Goal: Task Accomplishment & Management: Complete application form

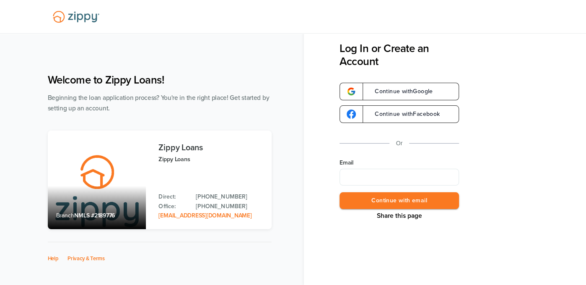
click at [520, 93] on div "Share this page Log In or Create an Account Continue with Google Continue with …" at bounding box center [463, 132] width 247 height 180
click at [497, 143] on div "Share this page Log In or Create an Account Continue with Google Continue with …" at bounding box center [463, 132] width 247 height 180
click at [501, 141] on div "Share this page Log In or Create an Account Continue with Google Continue with …" at bounding box center [463, 132] width 247 height 180
click at [502, 140] on div "Share this page Log In or Create an Account Continue with Google Continue with …" at bounding box center [463, 132] width 247 height 180
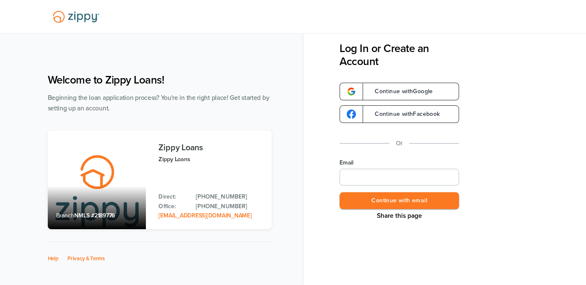
click at [377, 179] on input "Email" at bounding box center [399, 177] width 119 height 17
click at [355, 178] on input "Email" at bounding box center [399, 177] width 119 height 17
paste input "**********"
type input "**********"
click at [388, 199] on button "Continue with email" at bounding box center [399, 200] width 119 height 17
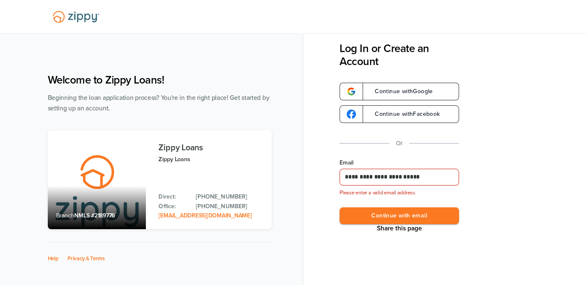
click at [316, 191] on div "**********" at bounding box center [445, 142] width 282 height 285
drag, startPoint x: 361, startPoint y: 174, endPoint x: 386, endPoint y: 176, distance: 24.4
click at [362, 174] on input "**********" at bounding box center [399, 177] width 119 height 17
click at [386, 176] on input "**********" at bounding box center [399, 177] width 119 height 17
drag, startPoint x: 460, startPoint y: 176, endPoint x: 447, endPoint y: 176, distance: 13.0
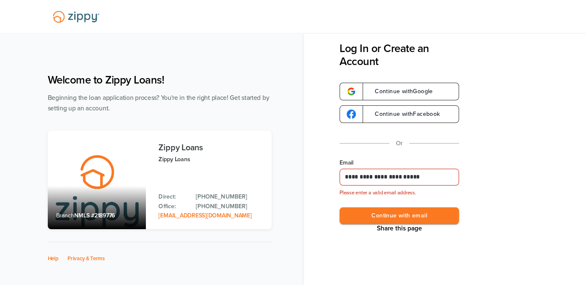
click at [454, 176] on div "**********" at bounding box center [463, 132] width 247 height 180
click at [439, 177] on input "**********" at bounding box center [399, 177] width 119 height 17
click at [240, 64] on div "**********" at bounding box center [293, 170] width 586 height 273
click at [231, 66] on div "Welcome to Zippy Loans! Beginning the loan application process? You're in the r…" at bounding box center [165, 175] width 235 height 220
click at [230, 65] on div "Welcome to Zippy Loans! Beginning the loan application process? You're in the r…" at bounding box center [165, 175] width 235 height 220
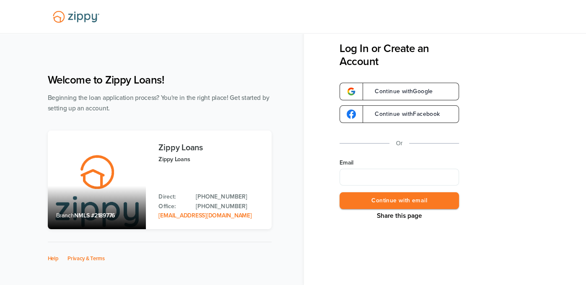
click at [151, 88] on div "Welcome to Zippy Loans! Beginning the loan application process? You're in the r…" at bounding box center [165, 175] width 235 height 220
click at [383, 260] on div "Share this page Log In or Create an Account Continue with Google Continue with …" at bounding box center [445, 142] width 282 height 285
click at [363, 174] on input "Email" at bounding box center [399, 177] width 119 height 17
type input "**********"
click at [393, 202] on button "Continue with email" at bounding box center [399, 200] width 119 height 17
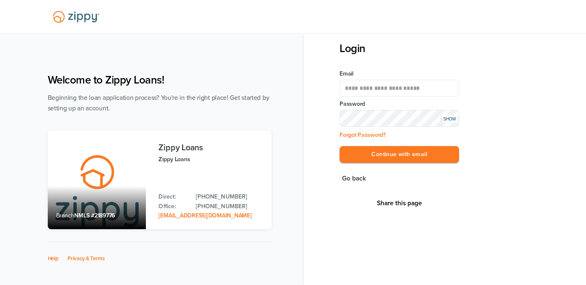
click at [451, 118] on div "SHOW" at bounding box center [449, 118] width 17 height 7
click at [376, 151] on button "Continue with email" at bounding box center [399, 154] width 119 height 17
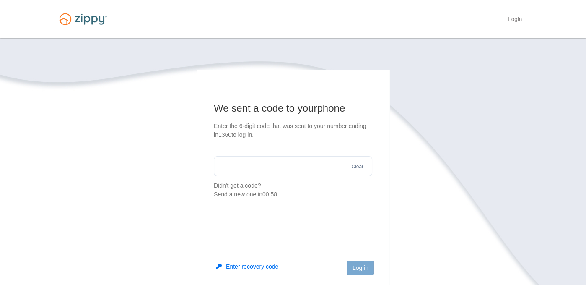
click at [299, 167] on input "text" at bounding box center [293, 166] width 158 height 20
type input "******"
click at [356, 266] on button "Log in" at bounding box center [360, 267] width 27 height 14
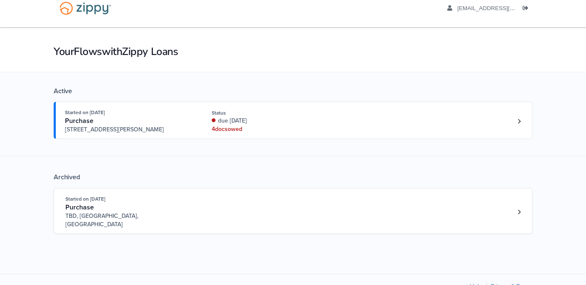
scroll to position [24, 0]
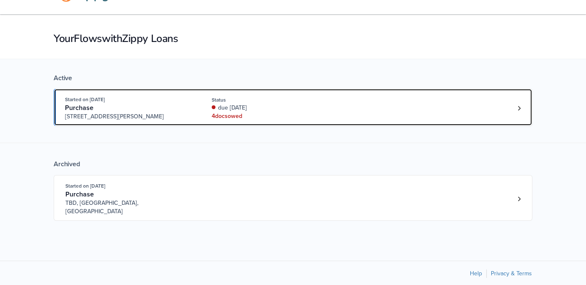
click at [229, 110] on div "due [DATE]" at bounding box center [268, 108] width 112 height 8
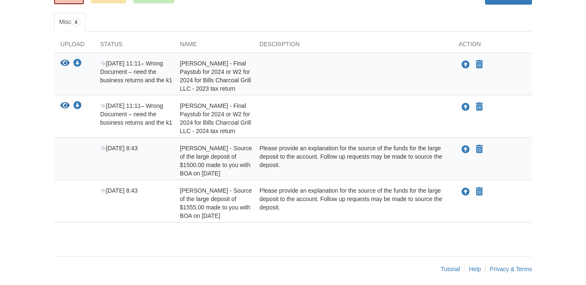
scroll to position [135, 0]
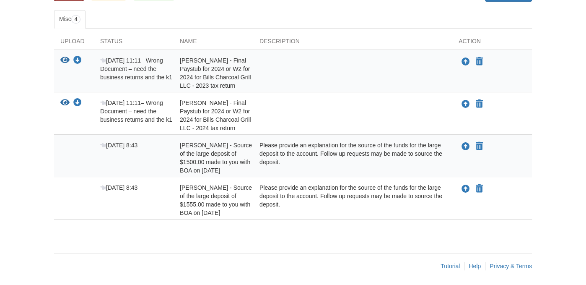
click at [226, 159] on span "[PERSON_NAME] - Source of the large deposit of $1500.00 made to you with BOA on…" at bounding box center [216, 158] width 72 height 32
click at [249, 154] on div "[PERSON_NAME] - Source of the large deposit of $1500.00 made to you with BOA on…" at bounding box center [214, 158] width 80 height 34
click at [282, 249] on div "× × × Pending Add Document Notice document will be included in the email sent t…" at bounding box center [293, 90] width 491 height 375
click at [197, 262] on footer "Tutorial Help Privacy & Terms" at bounding box center [293, 266] width 478 height 26
click at [200, 243] on div "× × × Pending Add Document Notice document will be included in the email sent t…" at bounding box center [293, 90] width 491 height 375
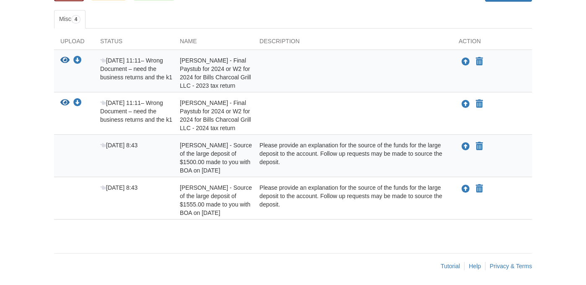
click at [200, 239] on div "× × × Pending Add Document Notice document will be included in the email sent t…" at bounding box center [293, 73] width 478 height 341
click at [201, 237] on div "× × × Pending Add Document Notice document will be included in the email sent t…" at bounding box center [293, 73] width 478 height 341
click at [206, 241] on div "× × × Pending Add Document Notice document will be included in the email sent t…" at bounding box center [293, 73] width 478 height 341
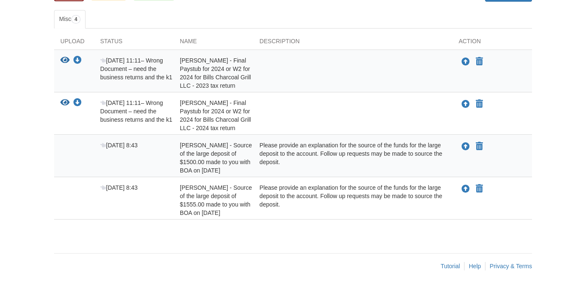
click at [183, 236] on div "× × × Pending Add Document Notice document will be included in the email sent t…" at bounding box center [293, 73] width 478 height 341
click at [306, 13] on ul "Misc 4" at bounding box center [293, 19] width 478 height 18
click at [276, 272] on footer "Tutorial Help Privacy & Terms" at bounding box center [293, 266] width 478 height 26
click at [293, 75] on div at bounding box center [352, 73] width 199 height 34
click at [292, 102] on div at bounding box center [352, 116] width 199 height 34
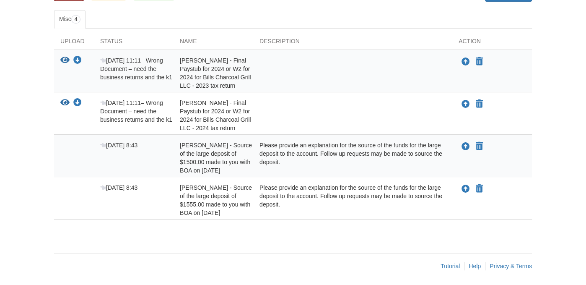
click at [231, 248] on div "× × × Pending Add Document Notice document will be included in the email sent t…" at bounding box center [293, 90] width 491 height 375
click at [366, 13] on ul "Misc 4" at bounding box center [293, 19] width 478 height 18
click at [366, 11] on ul "Misc 4" at bounding box center [293, 19] width 478 height 18
click at [184, 234] on div "× × × Pending Add Document Notice document will be included in the email sent t…" at bounding box center [293, 73] width 478 height 341
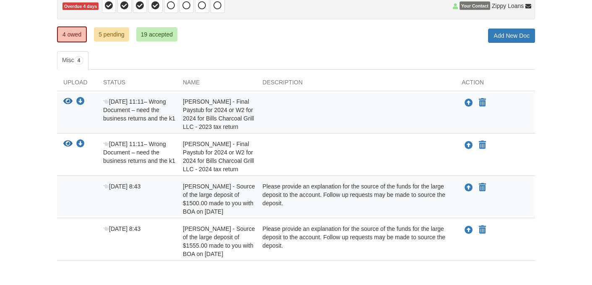
scroll to position [93, 0]
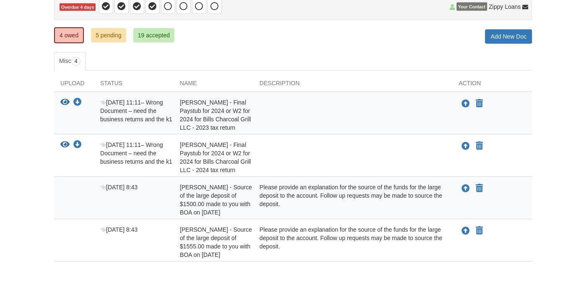
click at [362, 61] on ul "Misc 4" at bounding box center [293, 61] width 478 height 18
click at [345, 55] on ul "Misc 4" at bounding box center [293, 61] width 478 height 18
click at [372, 59] on ul "Misc 4" at bounding box center [293, 61] width 478 height 18
click at [364, 54] on ul "Misc 4" at bounding box center [293, 61] width 478 height 18
click at [356, 35] on div "4 owed 5 pending 19 accepted My Estimated Payment × My Estimated Payment Add Ne…" at bounding box center [293, 36] width 478 height 15
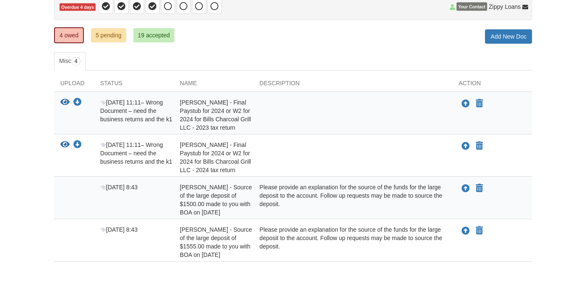
click at [394, 119] on div at bounding box center [352, 115] width 199 height 34
click at [383, 111] on div at bounding box center [352, 115] width 199 height 34
click at [213, 148] on span "Manuel Colchado - Final Paystub for 2024 or W2 for 2024 for Bills Charcoal Gril…" at bounding box center [215, 157] width 71 height 32
click at [248, 151] on span "Manuel Colchado - Final Paystub for 2024 or W2 for 2024 for Bills Charcoal Gril…" at bounding box center [215, 157] width 71 height 32
click at [244, 166] on div "Manuel Colchado - Final Paystub for 2024 or W2 for 2024 for Bills Charcoal Gril…" at bounding box center [214, 157] width 80 height 34
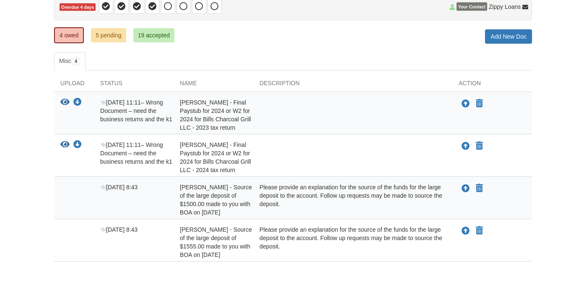
click at [242, 166] on div "Manuel Colchado - Final Paystub for 2024 or W2 for 2024 for Bills Charcoal Gril…" at bounding box center [214, 157] width 80 height 34
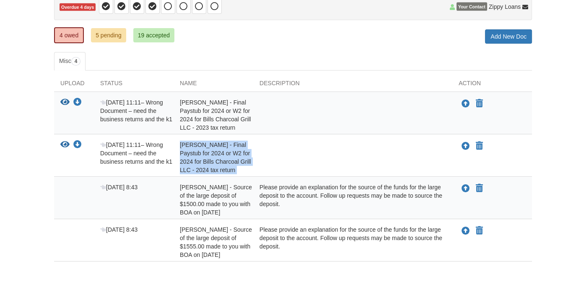
click at [242, 166] on div "Manuel Colchado - Final Paystub for 2024 or W2 for 2024 for Bills Charcoal Gril…" at bounding box center [214, 157] width 80 height 34
click at [293, 159] on div at bounding box center [352, 157] width 199 height 34
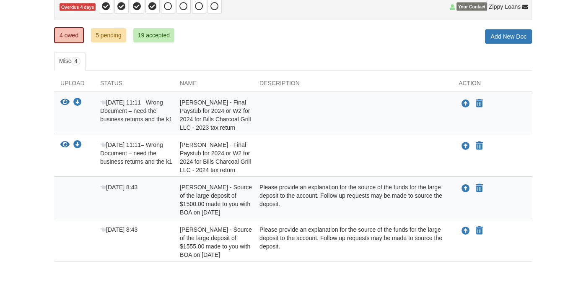
click at [134, 114] on div "Sep 15 11:11 – Wrong Document – need the business returns and the k1" at bounding box center [134, 115] width 80 height 34
click at [211, 159] on span "Manuel Colchado - Final Paystub for 2024 or W2 for 2024 for Bills Charcoal Gril…" at bounding box center [215, 157] width 71 height 32
click at [215, 160] on span "Manuel Colchado - Final Paystub for 2024 or W2 for 2024 for Bills Charcoal Gril…" at bounding box center [215, 157] width 71 height 32
drag, startPoint x: 224, startPoint y: 164, endPoint x: 228, endPoint y: 162, distance: 4.5
click at [224, 164] on div "Manuel Colchado - Final Paystub for 2024 or W2 for 2024 for Bills Charcoal Gril…" at bounding box center [214, 157] width 80 height 34
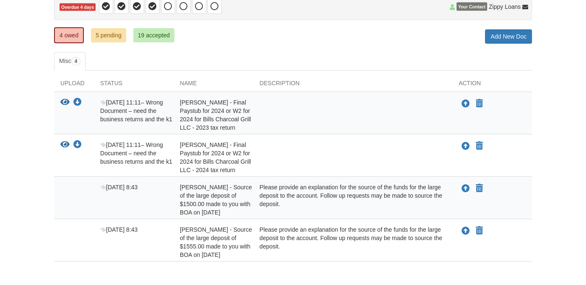
click at [236, 122] on div "Manuel Colchado - Final Paystub for 2024 or W2 for 2024 for Bills Charcoal Gril…" at bounding box center [214, 115] width 80 height 34
drag, startPoint x: 391, startPoint y: 88, endPoint x: 398, endPoint y: 96, distance: 10.1
click at [399, 96] on div "Upload Status Name Description Action View your document Download your document…" at bounding box center [293, 170] width 478 height 182
click at [466, 145] on icon "Upload Manuel Colchado - Final Paystub for 2024 or W2 for 2024 for Bills Charco…" at bounding box center [466, 146] width 8 height 8
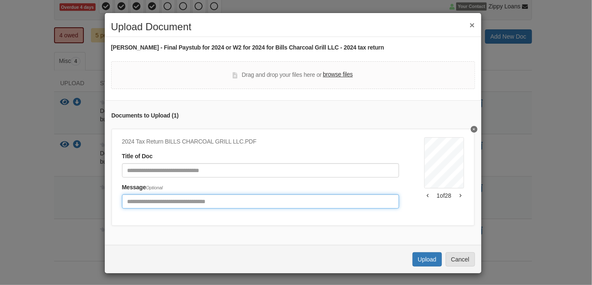
click at [191, 201] on input "Include any comments on this document" at bounding box center [260, 201] width 277 height 14
type input "*"
type input "**********"
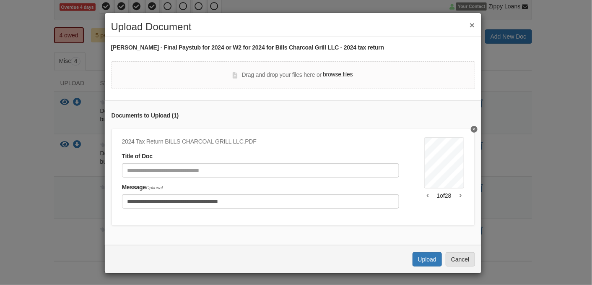
drag, startPoint x: 316, startPoint y: 237, endPoint x: 423, endPoint y: 254, distance: 108.8
click at [319, 238] on div "**********" at bounding box center [293, 172] width 376 height 145
click at [418, 261] on button "Upload" at bounding box center [427, 259] width 29 height 14
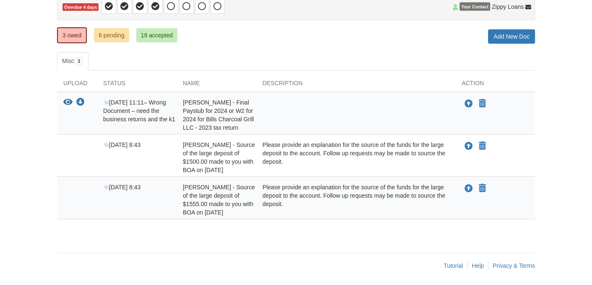
scroll to position [93, 0]
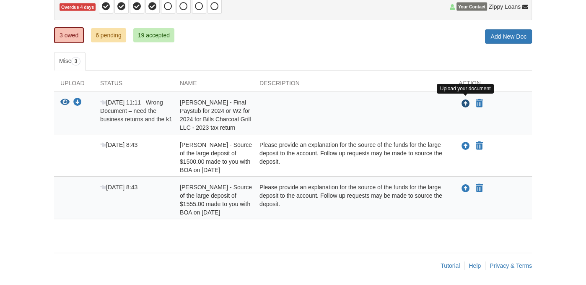
click at [463, 102] on icon "Upload Manuel Colchado - Final Paystub for 2024 or W2 for 2024 for Bills Charco…" at bounding box center [466, 104] width 8 height 8
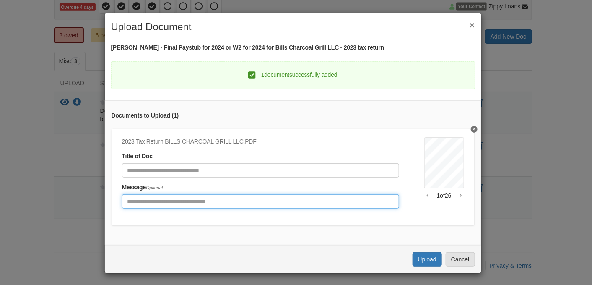
click at [173, 201] on input "Include any comments on this document" at bounding box center [260, 201] width 277 height 14
type input "**********"
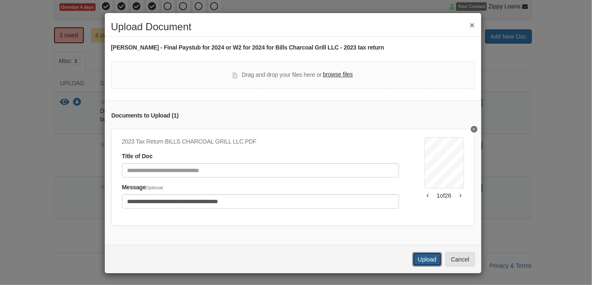
click at [426, 266] on button "Upload" at bounding box center [427, 259] width 29 height 14
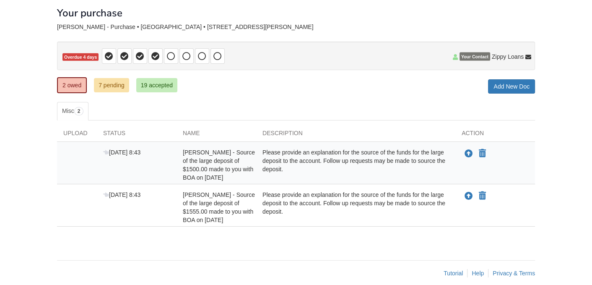
scroll to position [51, 0]
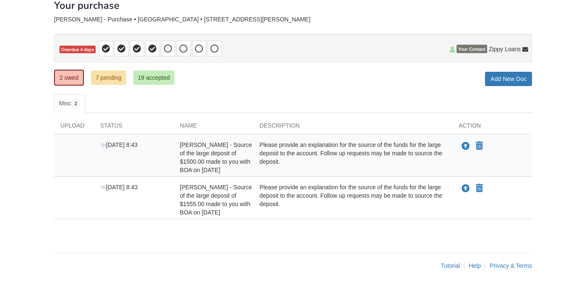
click at [290, 236] on div "× × × Pending Add Document Notice document will be included in the email sent t…" at bounding box center [293, 115] width 478 height 257
click at [288, 232] on div "× × × Pending Add Document Notice document will be included in the email sent t…" at bounding box center [293, 115] width 478 height 257
click at [465, 187] on icon "Upload Manuel Colchado - Source of the large deposit of $1555.00 made to you wi…" at bounding box center [466, 188] width 8 height 8
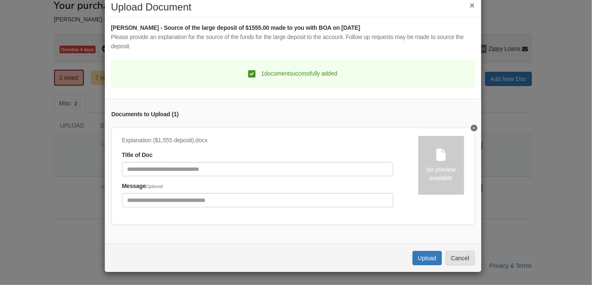
scroll to position [25, 0]
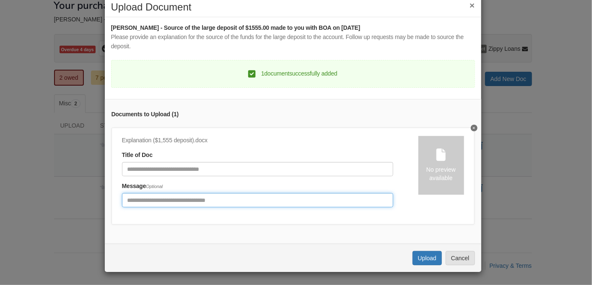
drag, startPoint x: 225, startPoint y: 194, endPoint x: 256, endPoint y: 200, distance: 31.5
click at [226, 194] on input "Include any comments on this document" at bounding box center [257, 200] width 271 height 14
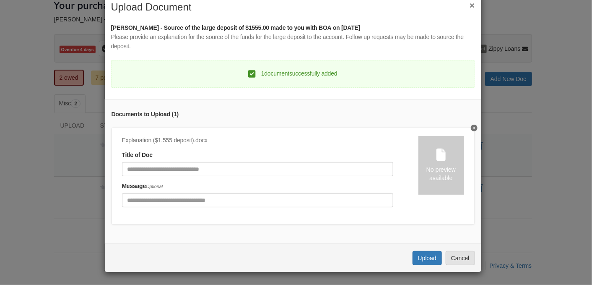
click at [299, 172] on div "Explanation ($1,555 deposit).docx Title of Doc Message Optional" at bounding box center [270, 174] width 296 height 77
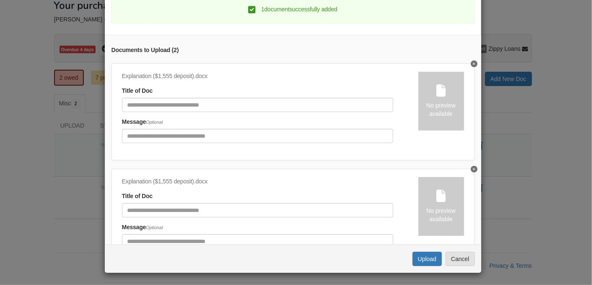
scroll to position [42, 0]
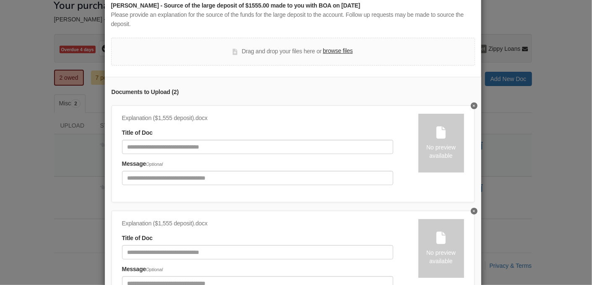
click at [473, 104] on icon "Delete undefined" at bounding box center [474, 105] width 2 height 3
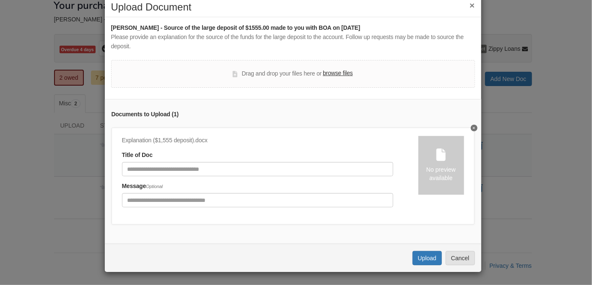
scroll to position [25, 0]
click at [184, 171] on div "Explanation ($1,555 deposit).docx Title of Doc Message Optional" at bounding box center [270, 174] width 296 height 77
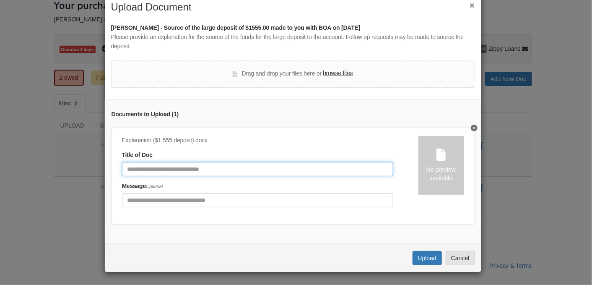
click at [180, 162] on input "Document Title" at bounding box center [257, 169] width 271 height 14
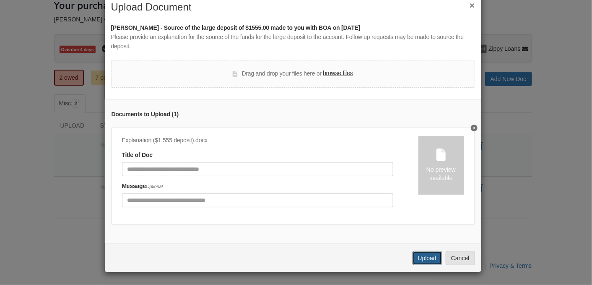
click at [421, 259] on button "Upload" at bounding box center [427, 258] width 29 height 14
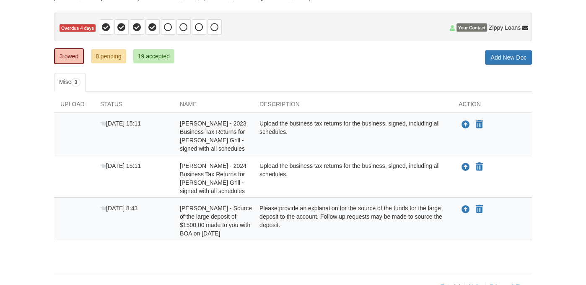
scroll to position [93, 0]
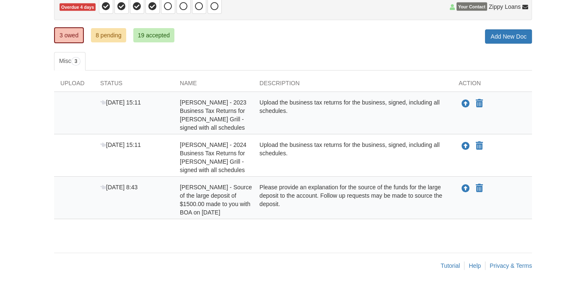
click at [206, 159] on span "Manuel Colchado - 2024 Business Tax Returns for Bills Charcoal Grill - signed w…" at bounding box center [213, 157] width 67 height 32
drag, startPoint x: 135, startPoint y: 109, endPoint x: 234, endPoint y: 47, distance: 116.2
click at [236, 48] on div "× × × Pending Add Document Notice document will be included in the email sent t…" at bounding box center [293, 94] width 478 height 299
click at [98, 33] on link "8 pending" at bounding box center [108, 35] width 35 height 14
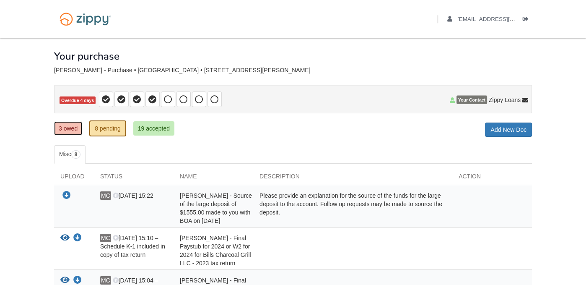
click at [64, 125] on link "3 owed" at bounding box center [68, 128] width 28 height 14
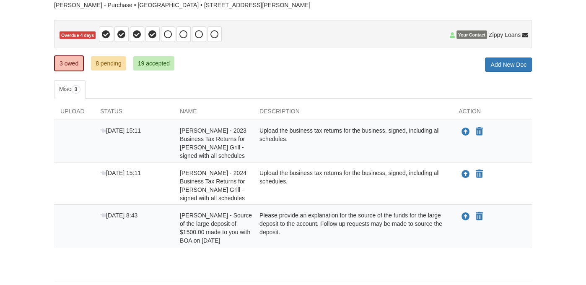
scroll to position [84, 0]
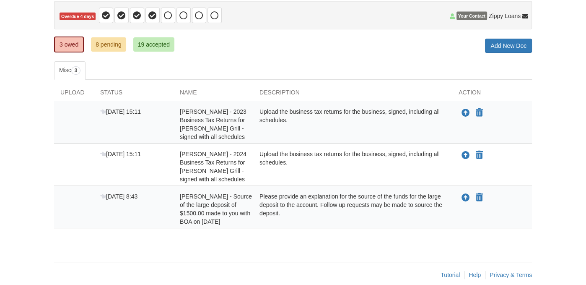
click at [239, 262] on footer "Tutorial Help Privacy & Terms" at bounding box center [293, 275] width 478 height 26
click at [241, 44] on div "3 owed 8 pending 19 accepted My Estimated Payment × My Estimated Payment Add Ne…" at bounding box center [293, 45] width 478 height 15
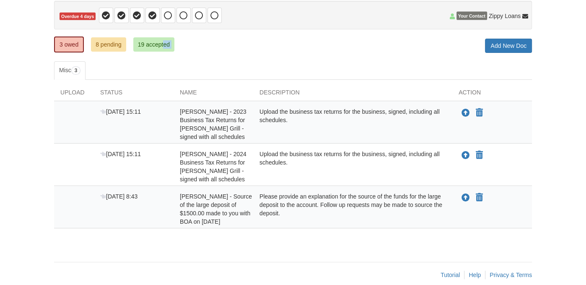
click at [241, 44] on div "3 owed 8 pending 19 accepted My Estimated Payment × My Estimated Payment Add Ne…" at bounding box center [293, 45] width 478 height 15
click at [242, 44] on div "3 owed 8 pending 19 accepted My Estimated Payment × My Estimated Payment Add Ne…" at bounding box center [293, 45] width 478 height 15
click at [292, 59] on div "× × × Pending Add Document Notice document will be included in the email sent t…" at bounding box center [293, 103] width 478 height 299
click at [290, 69] on ul "Misc 3" at bounding box center [293, 70] width 478 height 18
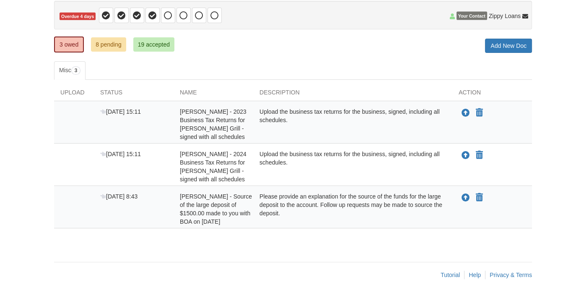
click at [312, 49] on div "3 owed 8 pending 19 accepted My Estimated Payment × My Estimated Payment Add Ne…" at bounding box center [293, 45] width 478 height 15
click at [266, 49] on div "3 owed 8 pending 19 accepted My Estimated Payment × My Estimated Payment Add Ne…" at bounding box center [293, 45] width 478 height 15
click at [266, 48] on div "3 owed 8 pending 19 accepted My Estimated Payment × My Estimated Payment Add Ne…" at bounding box center [293, 45] width 478 height 15
click at [337, 64] on ul "Misc 3" at bounding box center [293, 70] width 478 height 18
click at [332, 55] on div "× × × Pending Add Document Notice document will be included in the email sent t…" at bounding box center [293, 103] width 478 height 299
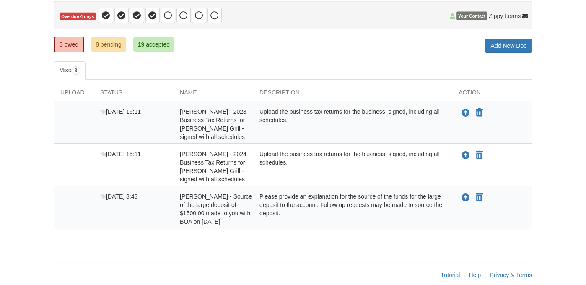
click at [267, 42] on div "3 owed 8 pending 19 accepted My Estimated Payment × My Estimated Payment Add Ne…" at bounding box center [293, 45] width 478 height 15
drag, startPoint x: 281, startPoint y: 45, endPoint x: 267, endPoint y: 44, distance: 13.9
click at [267, 44] on div "3 owed 8 pending 19 accepted My Estimated Payment × My Estimated Payment Add Ne…" at bounding box center [293, 45] width 478 height 15
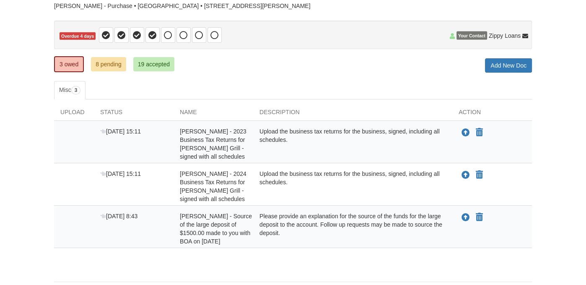
scroll to position [42, 0]
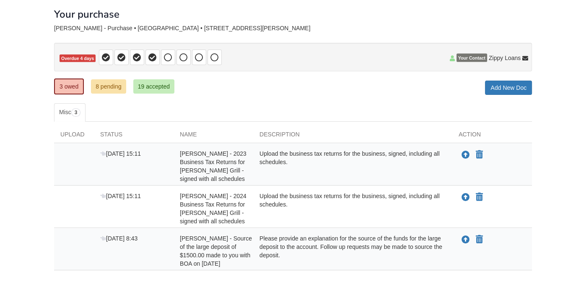
click at [317, 102] on div "× × × Pending Add Document Notice document will be included in the email sent t…" at bounding box center [293, 145] width 478 height 299
click at [261, 69] on p "Overdue 4 days" at bounding box center [293, 57] width 478 height 29
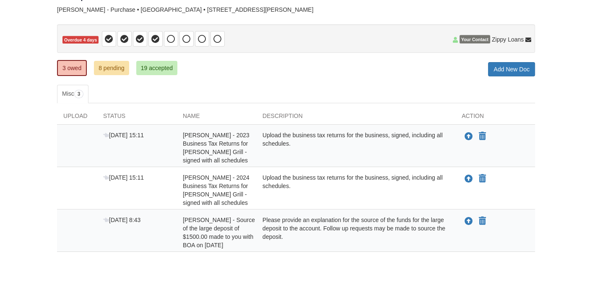
scroll to position [93, 0]
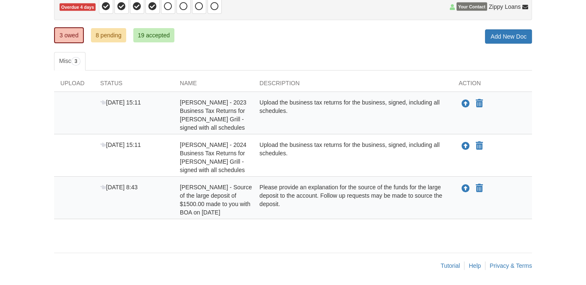
click at [224, 257] on footer "Tutorial Help Privacy & Terms" at bounding box center [293, 265] width 478 height 26
click at [225, 257] on footer "Tutorial Help Privacy & Terms" at bounding box center [293, 265] width 478 height 26
click at [291, 43] on div "3 owed 8 pending 19 accepted My Estimated Payment × My Estimated Payment Add Ne…" at bounding box center [293, 36] width 478 height 15
click at [212, 246] on div "× × × Pending Add Document Notice document will be included in the email sent t…" at bounding box center [293, 111] width 491 height 333
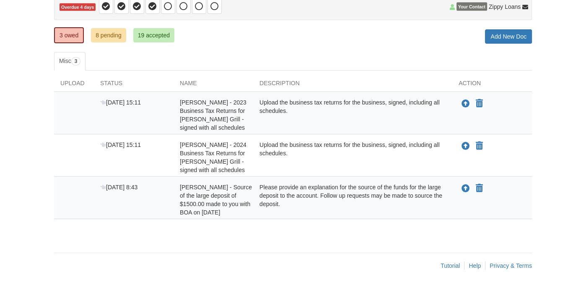
click at [220, 257] on footer "Tutorial Help Privacy & Terms" at bounding box center [293, 265] width 478 height 26
click at [247, 253] on footer "Tutorial Help Privacy & Terms" at bounding box center [293, 265] width 478 height 26
click at [108, 241] on div "× × × Pending Add Document Notice document will be included in the email sent t…" at bounding box center [293, 94] width 478 height 299
click at [107, 241] on div "× × × Pending Add Document Notice document will be included in the email sent t…" at bounding box center [293, 94] width 478 height 299
click at [105, 239] on div "× × × Pending Add Document Notice document will be included in the email sent t…" at bounding box center [293, 94] width 478 height 299
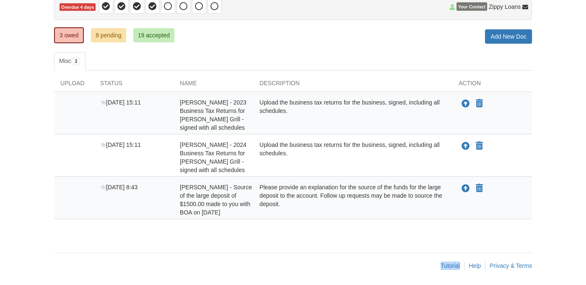
click at [105, 239] on div "× × × Pending Add Document Notice document will be included in the email sent t…" at bounding box center [293, 94] width 478 height 299
click at [202, 200] on span "Manuel Colchado - Source of the large deposit of $1500.00 made to you with BOA …" at bounding box center [216, 200] width 72 height 32
click at [123, 100] on span "Sep 16 15:11" at bounding box center [120, 102] width 41 height 7
drag, startPoint x: 200, startPoint y: 112, endPoint x: 273, endPoint y: 108, distance: 73.5
click at [227, 112] on span "Manuel Colchado - 2023 Business Tax Returns for Bills Charcoal Grill - signed w…" at bounding box center [213, 115] width 67 height 32
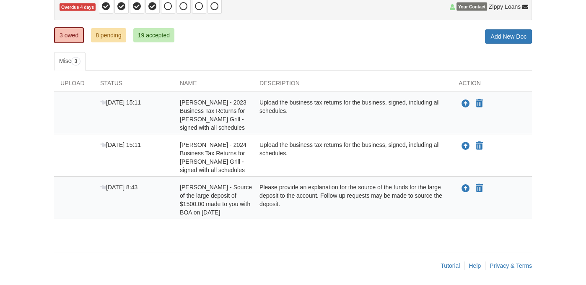
click at [269, 105] on div "Upload the business tax returns for the business, signed, including all schedul…" at bounding box center [352, 115] width 199 height 34
click at [257, 104] on div "Upload the business tax returns for the business, signed, including all schedul…" at bounding box center [352, 115] width 199 height 34
click at [244, 248] on div "× × × Pending Add Document Notice document will be included in the email sent t…" at bounding box center [293, 111] width 491 height 333
click at [289, 256] on footer "Tutorial Help Privacy & Terms" at bounding box center [293, 265] width 478 height 26
click at [265, 252] on footer "Tutorial Help Privacy & Terms" at bounding box center [293, 265] width 478 height 26
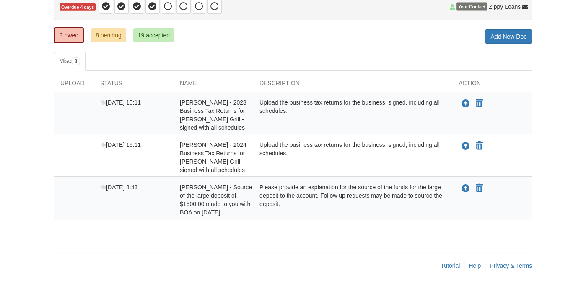
drag, startPoint x: 263, startPoint y: 250, endPoint x: 273, endPoint y: 244, distance: 12.0
click at [264, 250] on div "× × × Pending Add Document Notice document will be included in the email sent t…" at bounding box center [293, 111] width 491 height 333
drag, startPoint x: 421, startPoint y: 224, endPoint x: 436, endPoint y: 209, distance: 21.9
click at [421, 224] on div "Upload Status Name Description Action Sep 16 15:11 Manuel Colchado - 2023 Busin…" at bounding box center [293, 148] width 478 height 157
click at [465, 186] on icon "Upload Manuel Colchado - Source of the large deposit of $1500.00 made to you wi…" at bounding box center [466, 188] width 8 height 8
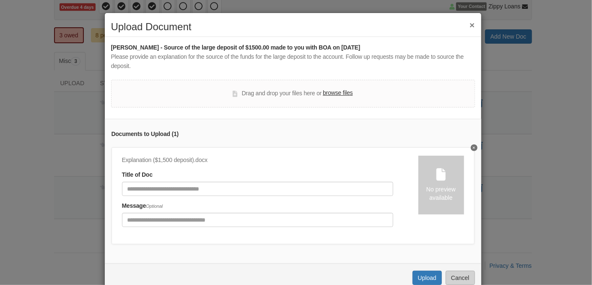
drag, startPoint x: 464, startPoint y: 146, endPoint x: 449, endPoint y: 147, distance: 14.3
click at [473, 146] on icon "Delete undefined" at bounding box center [474, 147] width 2 height 3
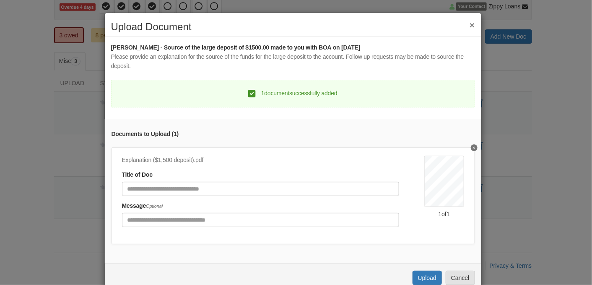
scroll to position [25, 0]
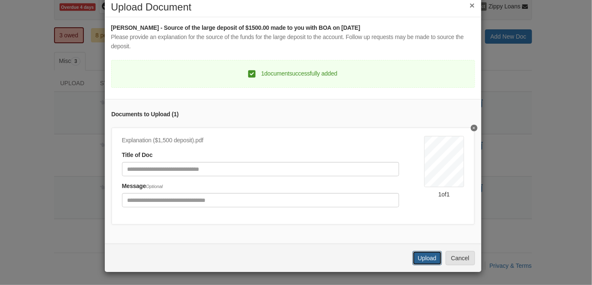
click at [423, 257] on button "Upload" at bounding box center [427, 258] width 29 height 14
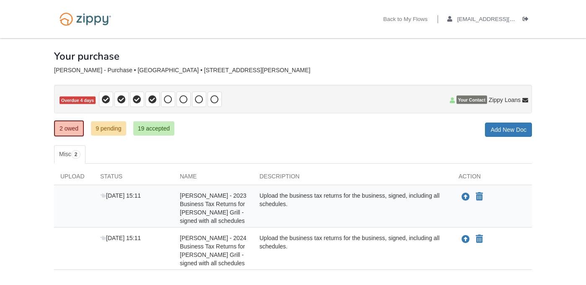
drag, startPoint x: 0, startPoint y: 0, endPoint x: 285, endPoint y: 136, distance: 316.0
click at [286, 135] on div "2 owed 9 pending 19 accepted My Estimated Payment × My Estimated Payment Add Ne…" at bounding box center [293, 129] width 478 height 15
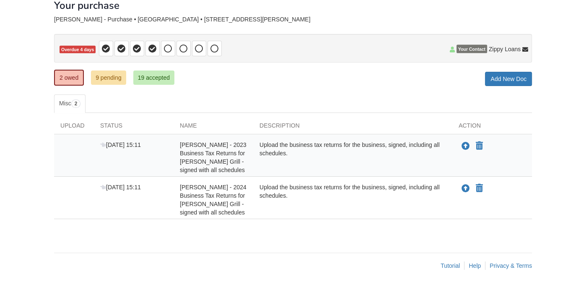
scroll to position [51, 0]
click at [212, 218] on div "Upload Status Name Description Action [DATE] 15:11 [PERSON_NAME] - 2023 Busines…" at bounding box center [293, 170] width 478 height 114
click at [66, 75] on link "2 owed" at bounding box center [69, 78] width 30 height 16
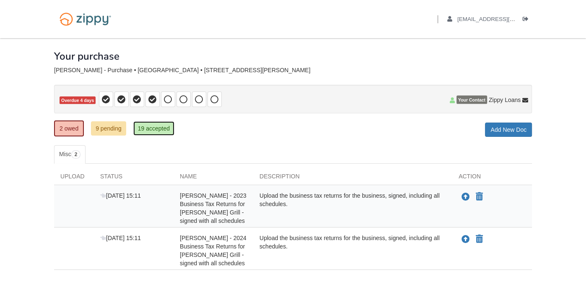
click at [151, 129] on link "19 accepted" at bounding box center [153, 128] width 41 height 14
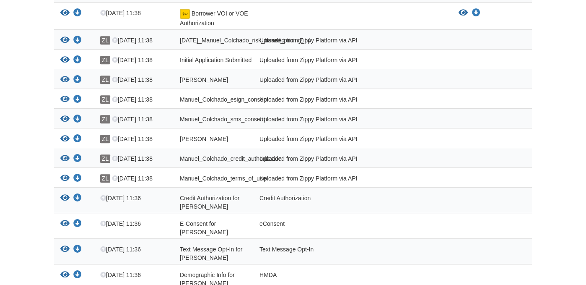
scroll to position [432, 0]
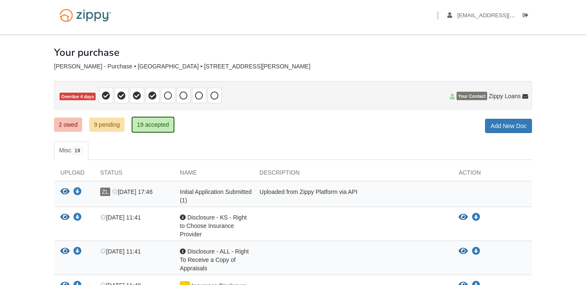
scroll to position [0, 0]
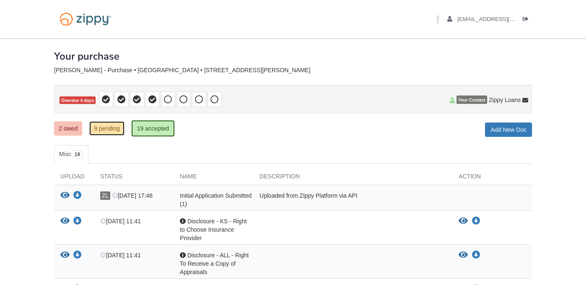
drag, startPoint x: 107, startPoint y: 127, endPoint x: 126, endPoint y: 130, distance: 18.6
click at [108, 127] on link "9 pending" at bounding box center [106, 128] width 35 height 14
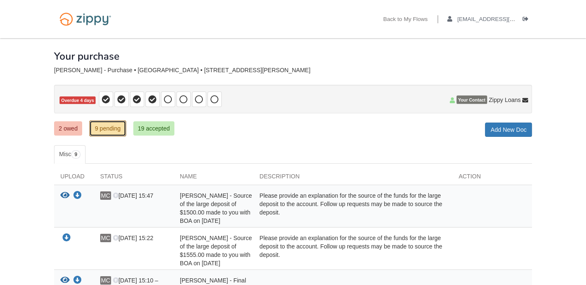
click at [105, 127] on link "9 pending" at bounding box center [107, 128] width 37 height 16
click at [62, 125] on link "2 owed" at bounding box center [68, 128] width 28 height 14
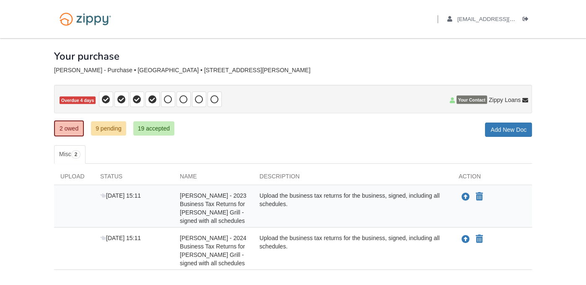
click at [293, 138] on div "× × × Pending Add Document Notice document will be included in the email sent t…" at bounding box center [293, 166] width 478 height 257
click at [297, 138] on div "× × × Pending Add Document Notice document will be included in the email sent t…" at bounding box center [293, 166] width 478 height 257
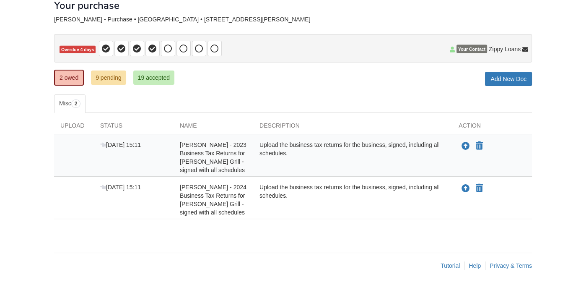
click at [359, 82] on div "2 owed 9 pending 19 accepted My Estimated Payment × My Estimated Payment Add Ne…" at bounding box center [293, 78] width 478 height 15
drag, startPoint x: 160, startPoint y: 252, endPoint x: 164, endPoint y: 250, distance: 4.3
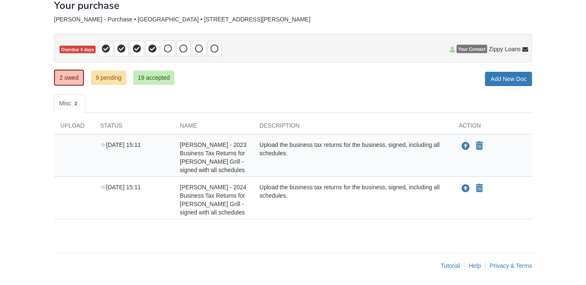
click at [160, 252] on footer "Tutorial Help Privacy & Terms" at bounding box center [293, 265] width 478 height 26
click at [242, 87] on div "× × × Pending Add Document Notice document will be included in the email sent t…" at bounding box center [293, 115] width 478 height 257
click at [313, 265] on footer "Tutorial Help Privacy & Terms" at bounding box center [293, 265] width 478 height 26
click at [317, 18] on div "Colchado - Purchase • Purchase • 3232 S Clifton Ave , Wichita, KS, 67216" at bounding box center [293, 19] width 478 height 7
click at [299, 75] on div "2 owed 9 pending 19 accepted My Estimated Payment × My Estimated Payment Add Ne…" at bounding box center [293, 78] width 478 height 15
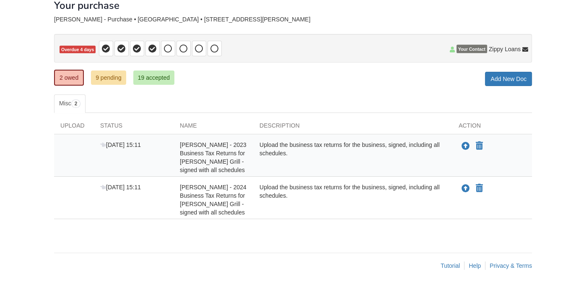
click at [304, 80] on div "2 owed 9 pending 19 accepted My Estimated Payment × My Estimated Payment Add Ne…" at bounding box center [293, 78] width 478 height 15
drag, startPoint x: 305, startPoint y: 79, endPoint x: 293, endPoint y: 83, distance: 12.5
click at [297, 82] on div "2 owed 9 pending 19 accepted My Estimated Payment × My Estimated Payment Add Ne…" at bounding box center [293, 78] width 478 height 15
click at [89, 170] on div at bounding box center [74, 157] width 40 height 34
click at [257, 252] on footer "Tutorial Help Privacy & Terms" at bounding box center [293, 265] width 478 height 26
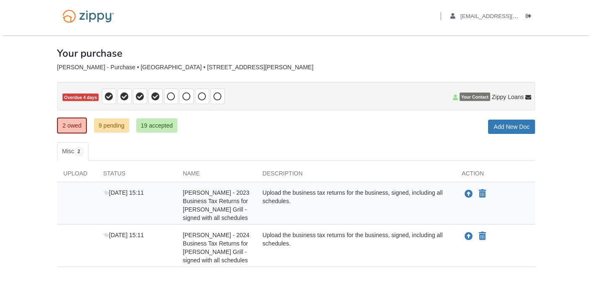
scroll to position [0, 0]
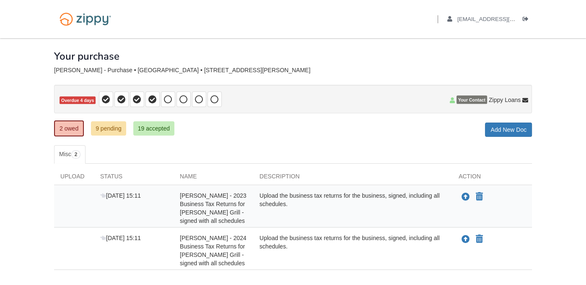
drag, startPoint x: 164, startPoint y: 13, endPoint x: 157, endPoint y: 6, distance: 9.5
click at [164, 13] on div "Back to My Flows manuelorona0824@gmail.com Logout" at bounding box center [293, 19] width 491 height 38
click at [467, 194] on icon "Upload Manuel Colchado - 2023 Business Tax Returns for Bills Charcoal Grill - s…" at bounding box center [466, 197] width 8 height 8
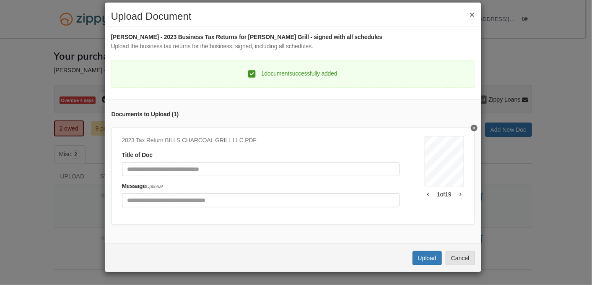
scroll to position [16, 0]
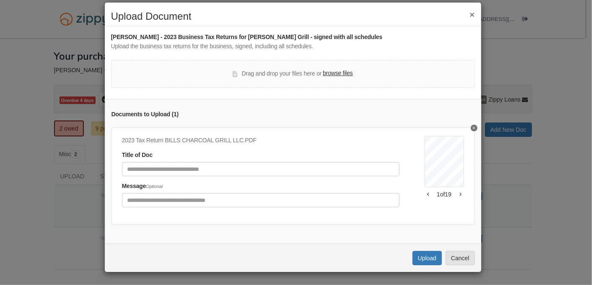
click at [411, 49] on div "Manuel Colchado - 2023 Business Tax Returns for Bills Charcoal Grill - signed w…" at bounding box center [293, 138] width 364 height 211
click at [421, 49] on div "Manuel Colchado - 2023 Business Tax Returns for Bills Charcoal Grill - signed w…" at bounding box center [293, 138] width 364 height 211
click at [371, 112] on div "Documents to Upload ( 1 )" at bounding box center [293, 114] width 363 height 9
click at [467, 11] on div "× Upload Document" at bounding box center [293, 19] width 376 height 16
click at [470, 10] on button "×" at bounding box center [472, 14] width 5 height 9
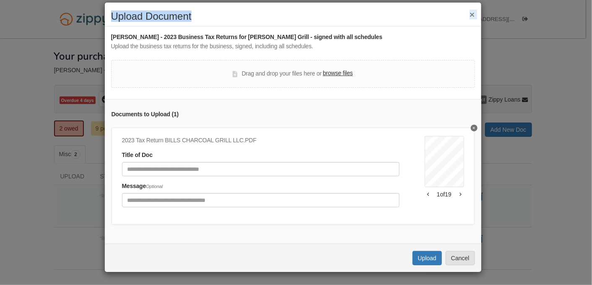
scroll to position [0, 0]
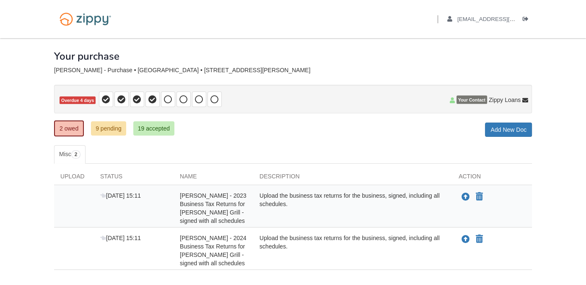
click at [205, 34] on div "Back to My Flows manuelorona0824@gmail.com Logout" at bounding box center [293, 19] width 491 height 38
click at [520, 60] on div "Your purchase" at bounding box center [293, 49] width 478 height 23
click at [465, 195] on icon "Upload Manuel Colchado - 2023 Business Tax Returns for Bills Charcoal Grill - s…" at bounding box center [466, 197] width 8 height 8
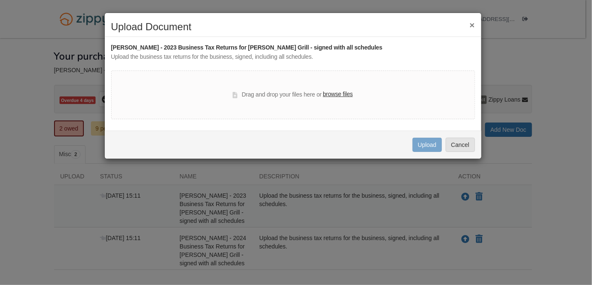
click at [471, 23] on button "×" at bounding box center [472, 25] width 5 height 9
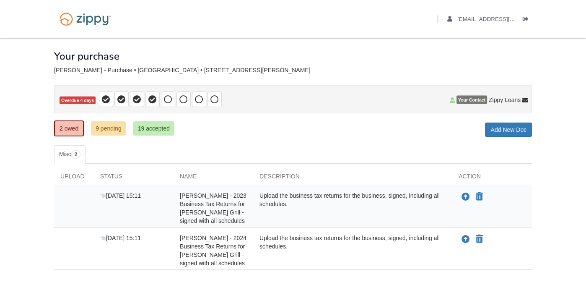
drag, startPoint x: 306, startPoint y: 58, endPoint x: 299, endPoint y: 70, distance: 14.0
click at [307, 59] on div "Your purchase" at bounding box center [293, 49] width 478 height 23
click at [550, 190] on body "Back to My Flows manuelorona0824@gmail.com Logout ×" at bounding box center [293, 168] width 586 height 337
click at [463, 193] on icon "Upload Manuel Colchado - 2023 Business Tax Returns for Bills Charcoal Grill - s…" at bounding box center [466, 197] width 8 height 8
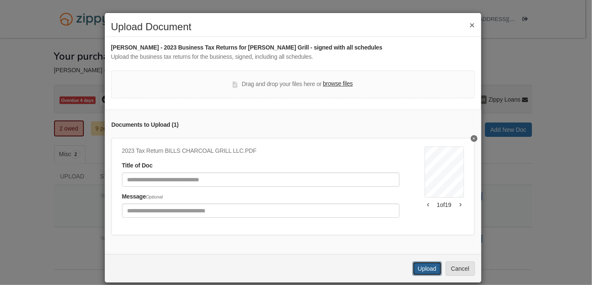
click at [427, 272] on button "Upload" at bounding box center [427, 268] width 29 height 14
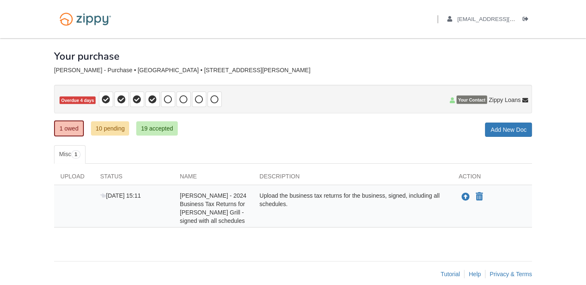
click at [313, 251] on div "× × × Pending Add Document Notice document will be included in the email sent t…" at bounding box center [293, 145] width 478 height 214
click at [466, 194] on icon "Upload Manuel Colchado - 2024 Business Tax Returns for Bills Charcoal Grill - s…" at bounding box center [466, 197] width 8 height 8
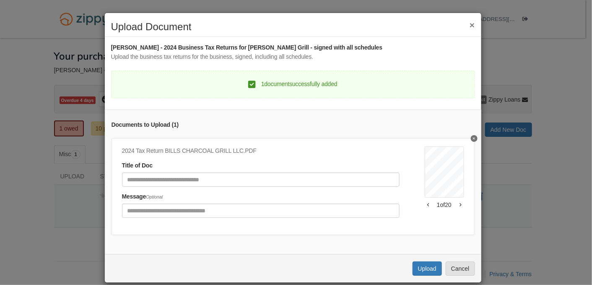
scroll to position [16, 0]
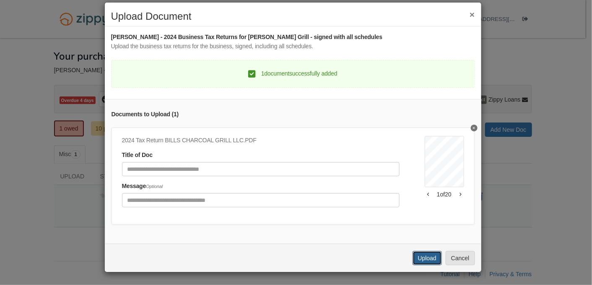
click at [420, 257] on button "Upload" at bounding box center [427, 258] width 29 height 14
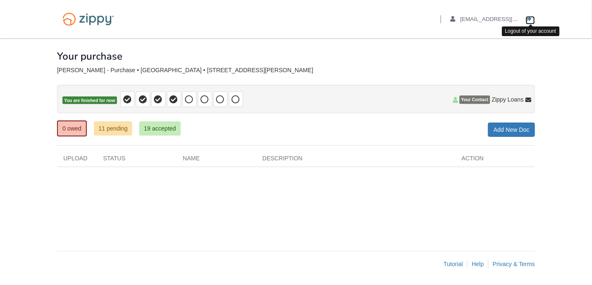
click at [528, 16] on link "Logout" at bounding box center [530, 20] width 9 height 8
